Goal: Task Accomplishment & Management: Manage account settings

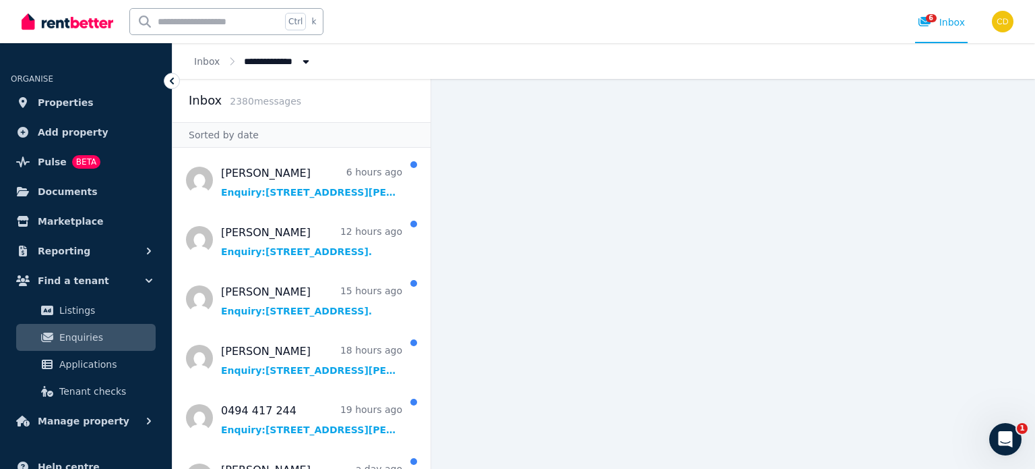
click at [186, 21] on input "text" at bounding box center [205, 22] width 151 height 26
type input "******"
type input "********"
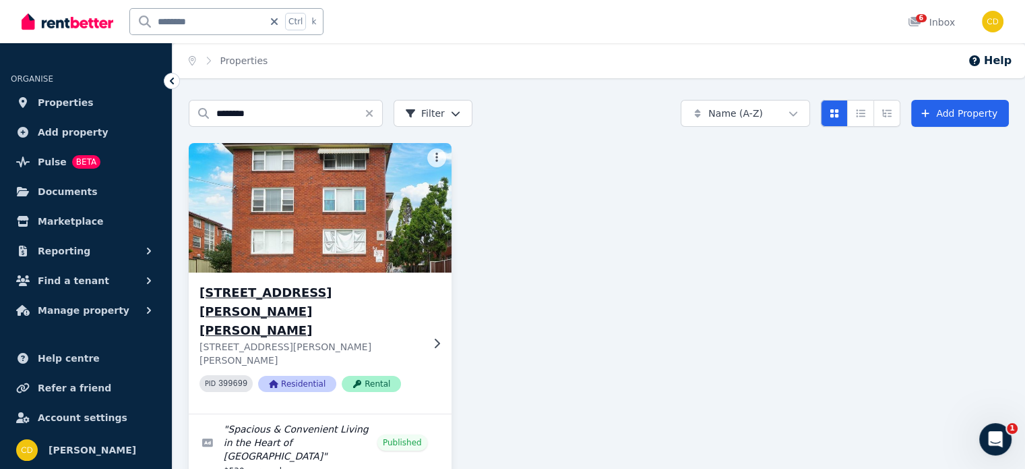
click at [357, 291] on h3 "[STREET_ADDRESS][PERSON_NAME][PERSON_NAME]" at bounding box center [311, 311] width 222 height 57
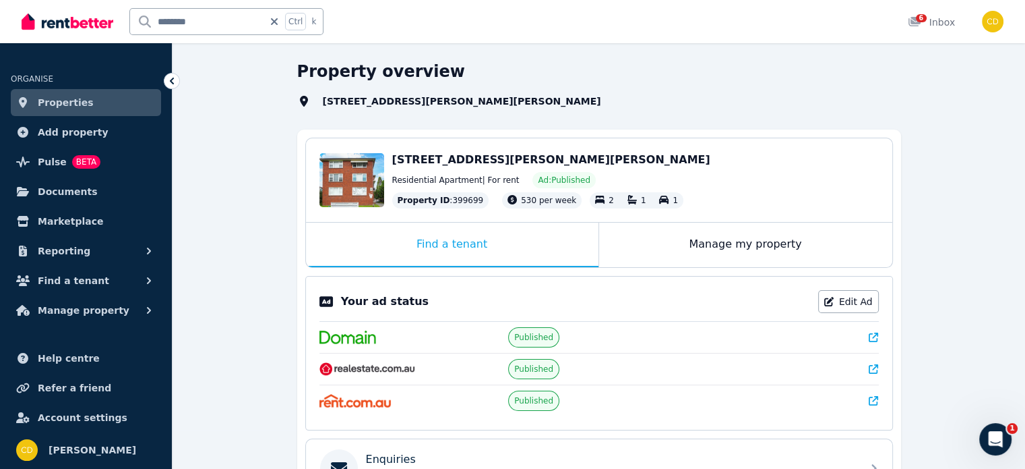
scroll to position [67, 0]
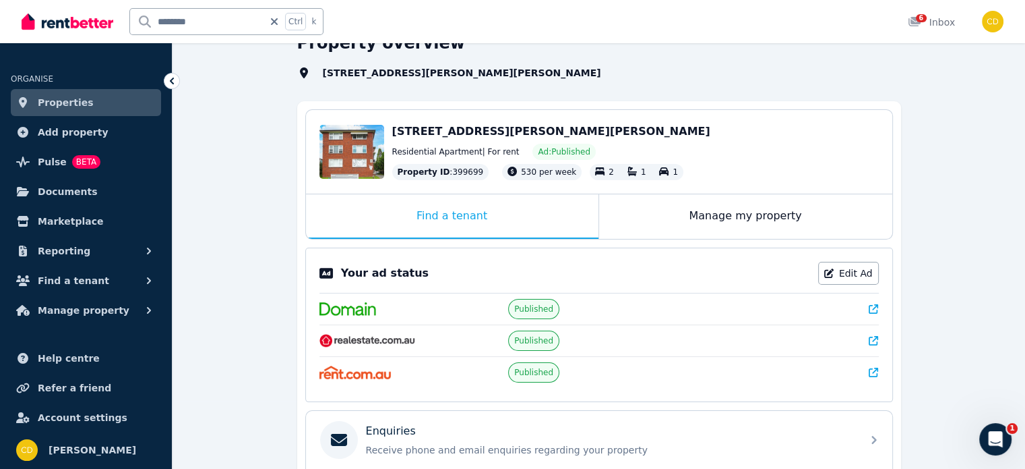
click at [881, 307] on div "Your ad status Edit Ad Published Published Published" at bounding box center [599, 324] width 588 height 154
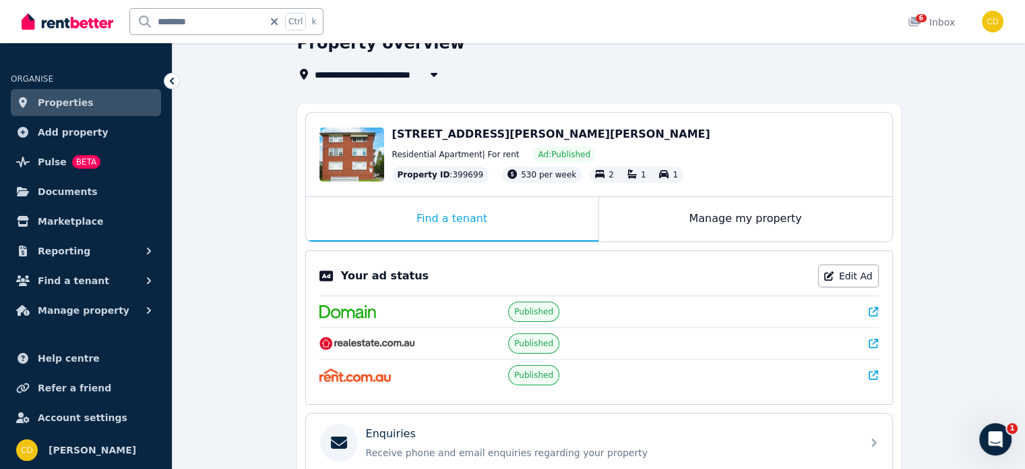
click at [877, 307] on icon at bounding box center [873, 311] width 9 height 9
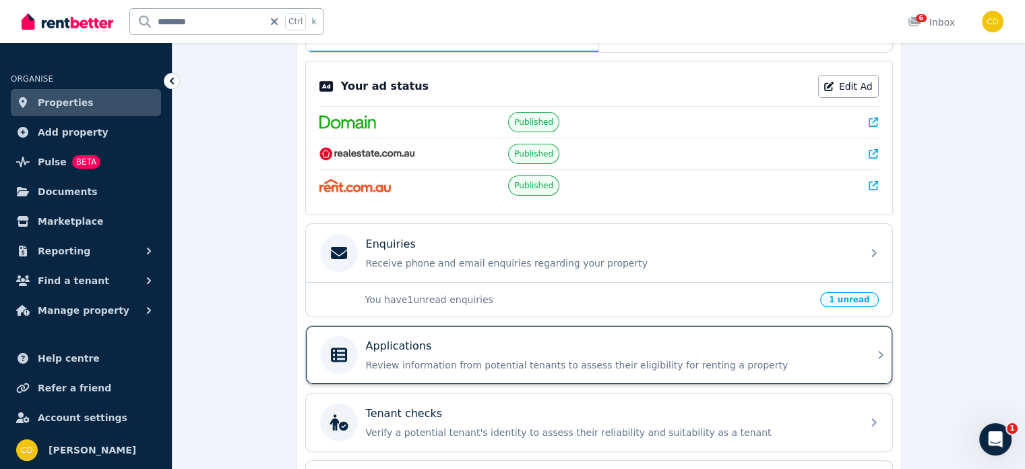
scroll to position [270, 0]
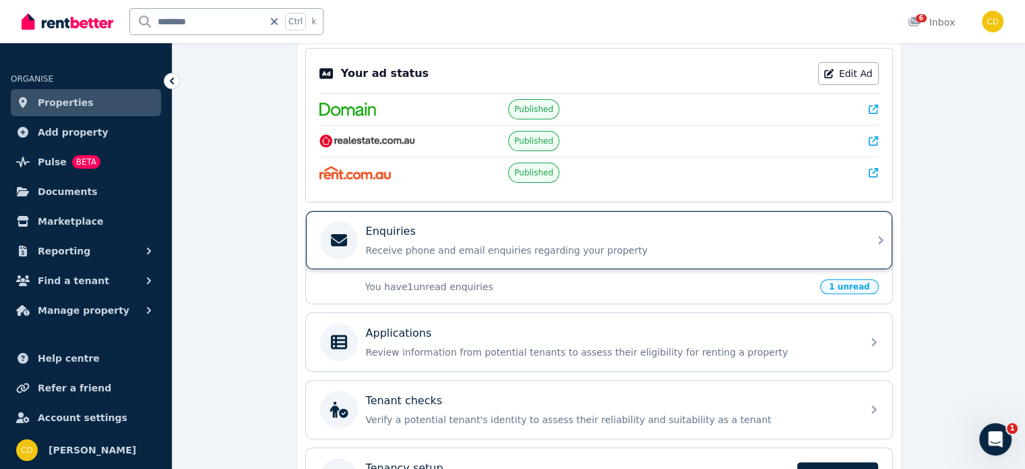
click at [532, 224] on div "Enquiries" at bounding box center [610, 231] width 488 height 16
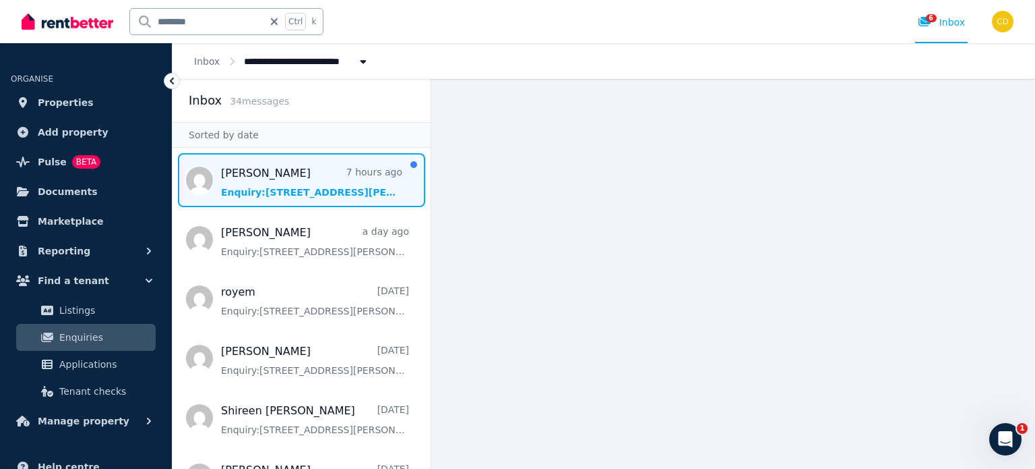
click at [259, 167] on span "Message list" at bounding box center [302, 180] width 258 height 54
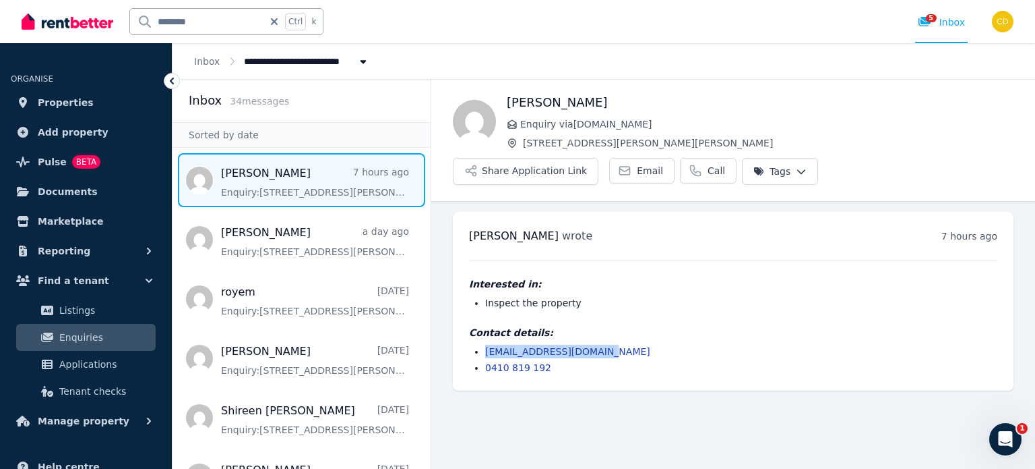
drag, startPoint x: 620, startPoint y: 319, endPoint x: 452, endPoint y: 317, distance: 168.5
click at [452, 317] on ul "[PERSON_NAME] wrote 7 hours ago 3:05 am [DATE][DATE] Interested in: Inspect the…" at bounding box center [733, 301] width 604 height 200
copy link "[EMAIL_ADDRESS][DOMAIN_NAME]"
click at [934, 20] on span "5" at bounding box center [931, 18] width 11 height 8
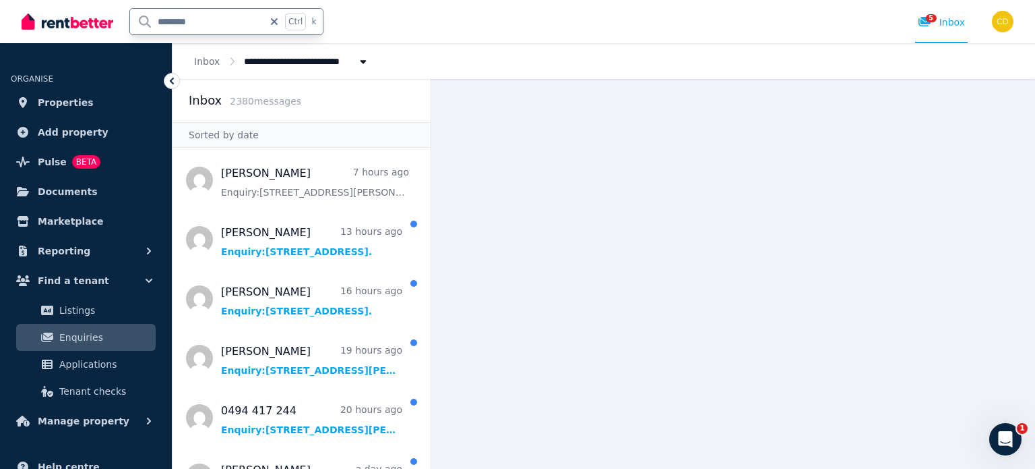
click at [253, 22] on input "********" at bounding box center [196, 22] width 133 height 26
type input "******"
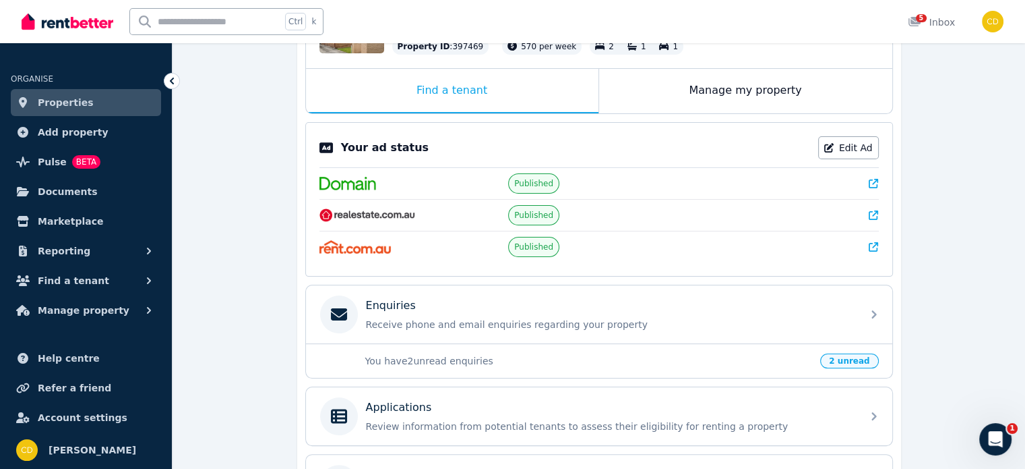
scroll to position [202, 0]
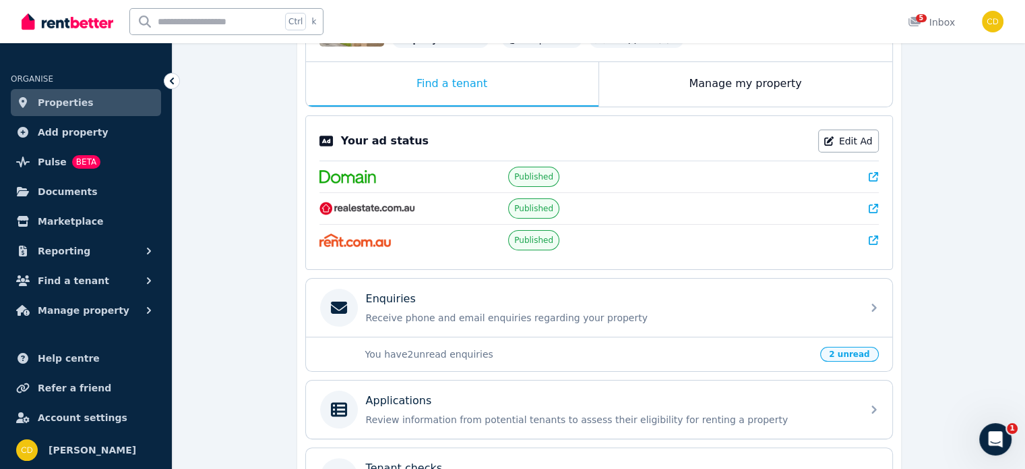
click at [875, 177] on icon at bounding box center [873, 176] width 9 height 9
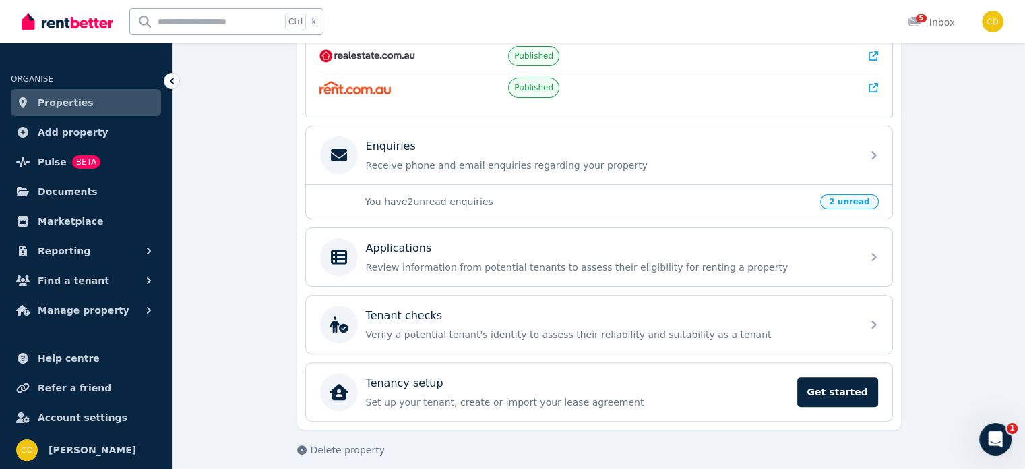
scroll to position [361, 0]
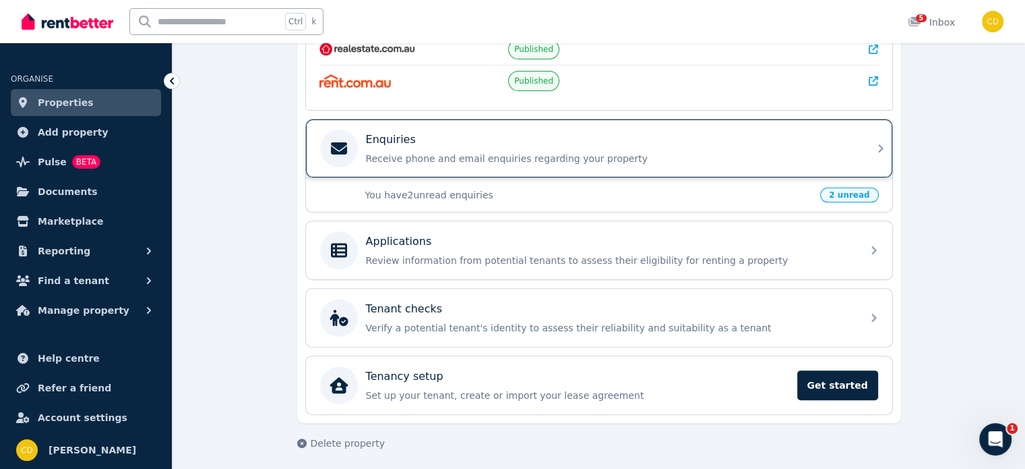
click at [564, 152] on p "Receive phone and email enquiries regarding your property" at bounding box center [610, 158] width 488 height 13
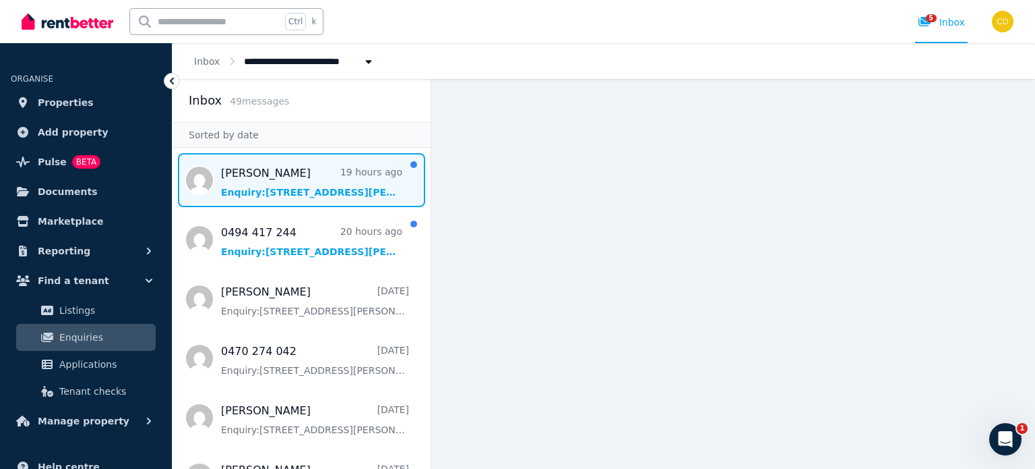
click at [324, 164] on span "Message list" at bounding box center [302, 180] width 258 height 54
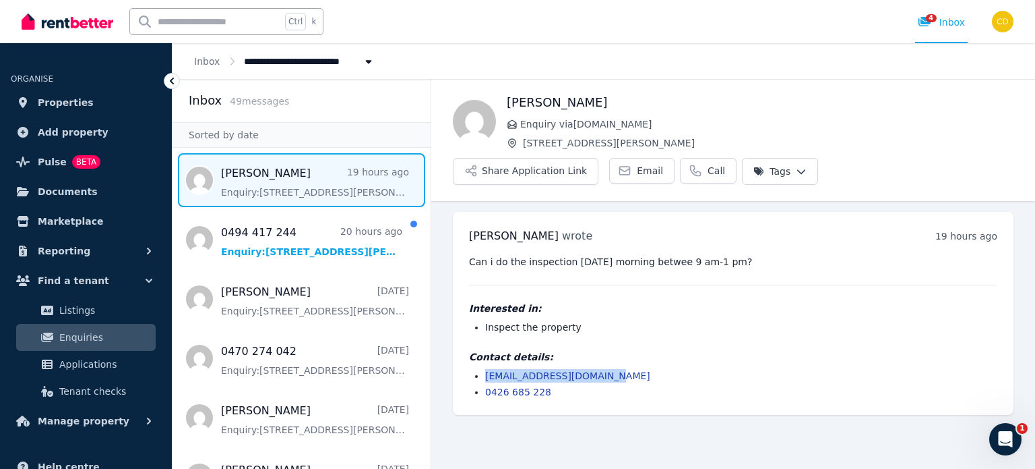
drag, startPoint x: 626, startPoint y: 340, endPoint x: 475, endPoint y: 344, distance: 151.1
click at [485, 369] on li "ishaktamang061@gmail.com" at bounding box center [741, 375] width 512 height 13
copy link "ishaktamang061@gmail.com"
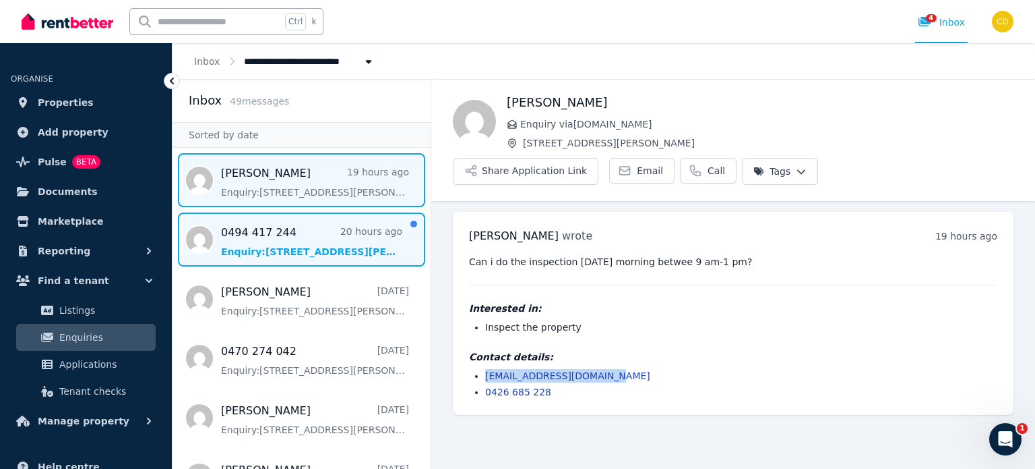
click at [314, 223] on span "Message list" at bounding box center [302, 239] width 258 height 54
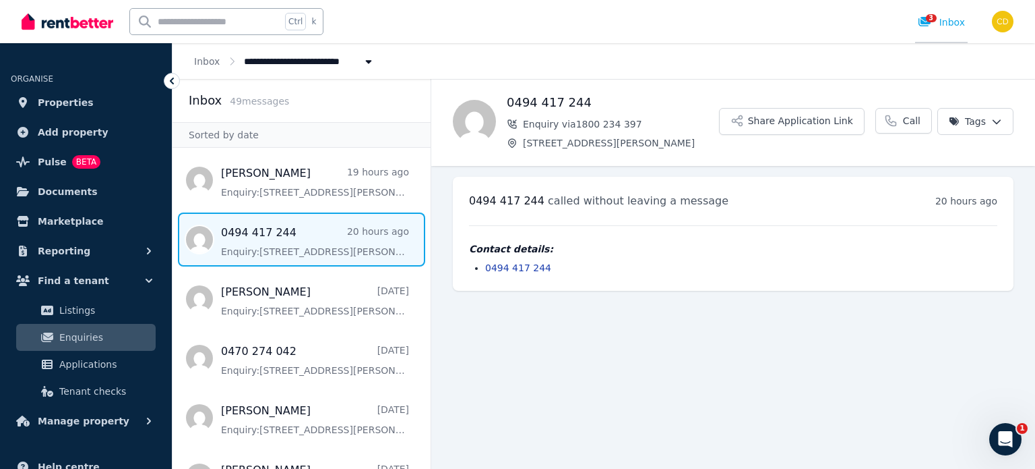
click at [928, 33] on link "3 Inbox" at bounding box center [941, 21] width 53 height 43
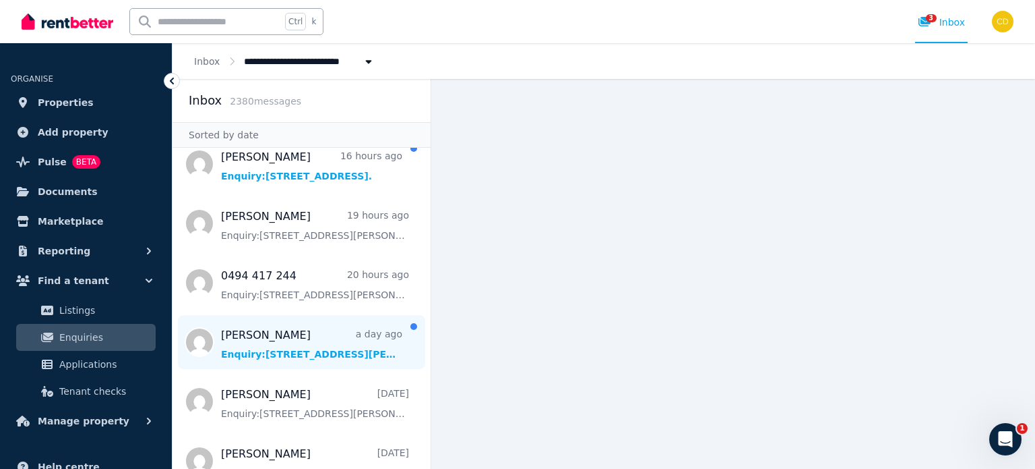
scroll to position [67, 0]
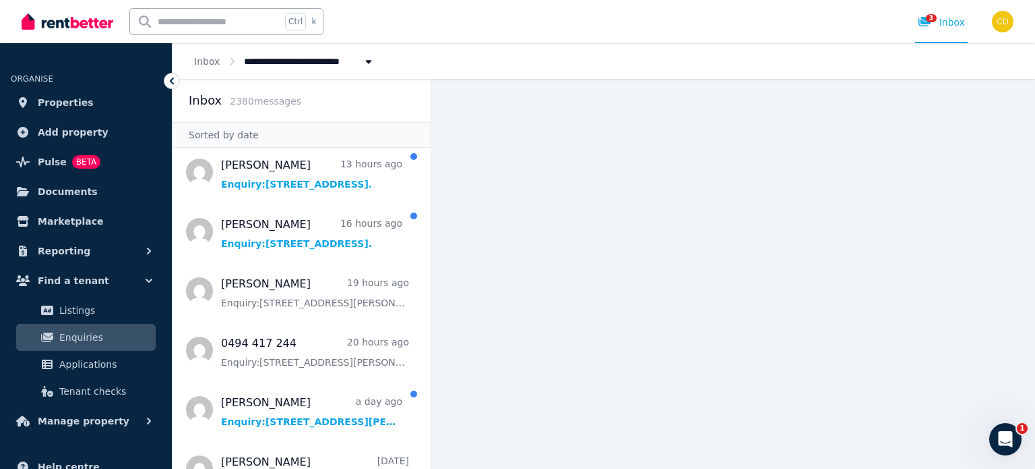
click at [458, 405] on main at bounding box center [733, 274] width 604 height 390
